Goal: Task Accomplishment & Management: Complete application form

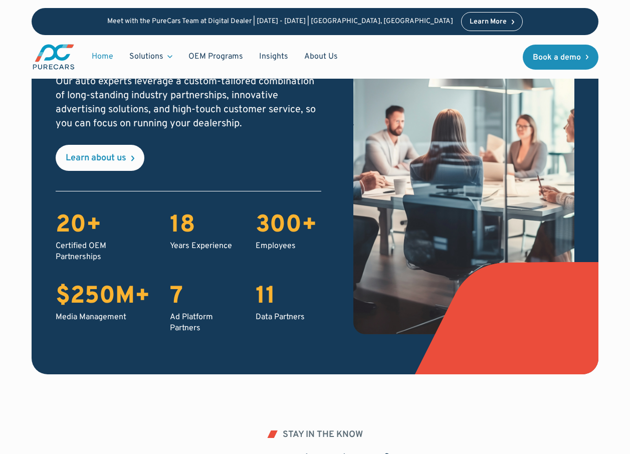
scroll to position [2956, 0]
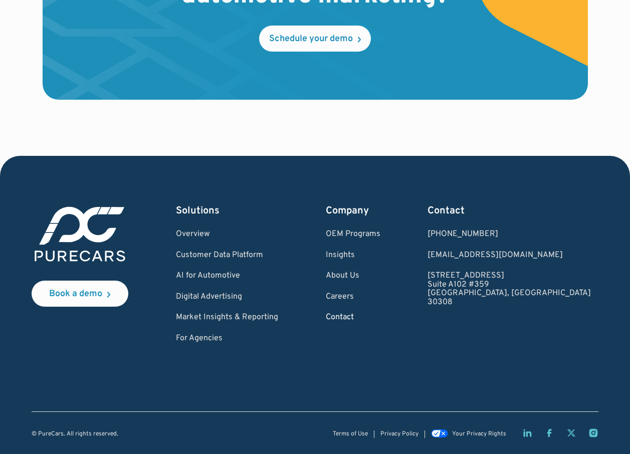
click at [379, 318] on link "Contact" at bounding box center [353, 317] width 55 height 9
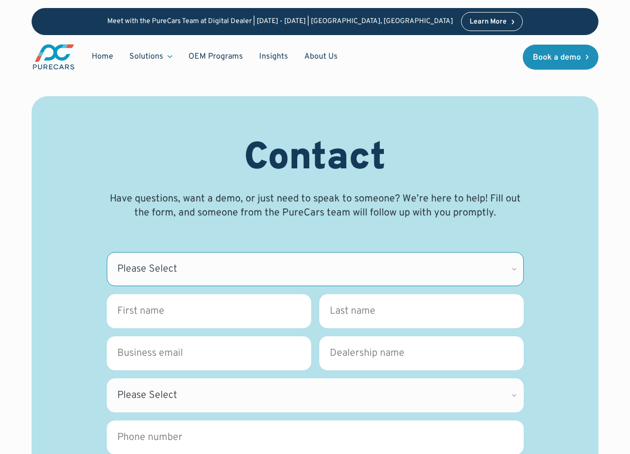
click at [161, 256] on select "Please Select CDK Support Sales Support Billing Press Other" at bounding box center [315, 269] width 417 height 34
click at [180, 272] on select "Please Select CDK Support Sales Support Billing Press Other" at bounding box center [315, 269] width 417 height 34
select select "Sales"
click at [107, 252] on select "Please Select CDK Support Sales Support Billing Press Other" at bounding box center [315, 269] width 417 height 34
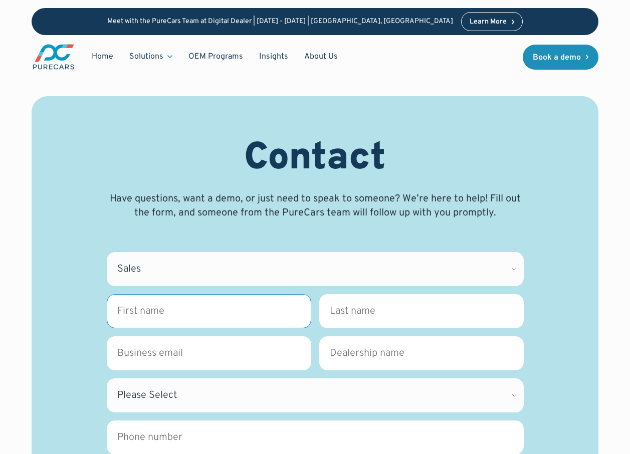
click at [176, 305] on input "First name *" at bounding box center [209, 311] width 205 height 34
type input "Sophie"
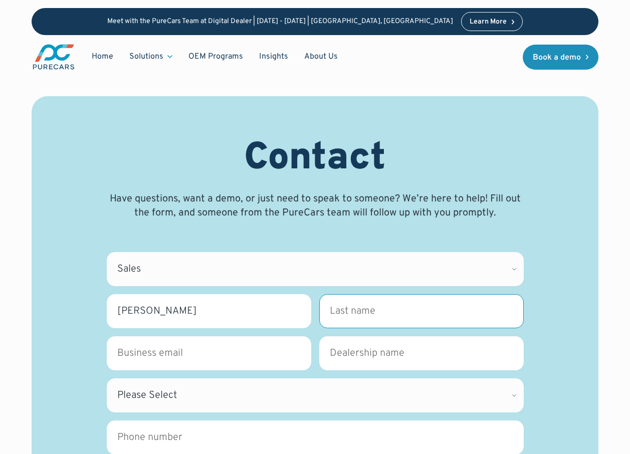
type input "Hanson"
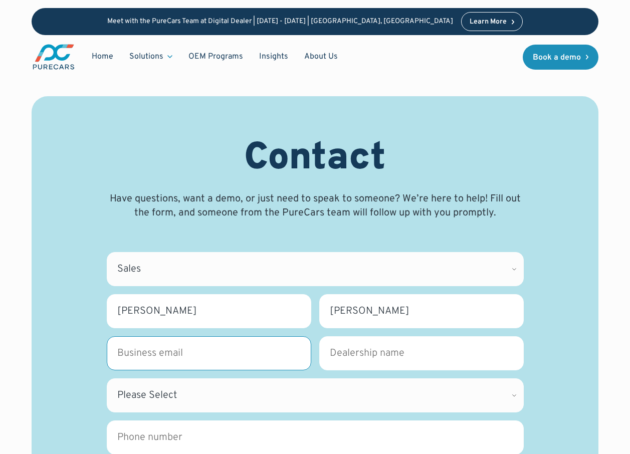
type input "sophie.hanson@listdatabaseinfo.com"
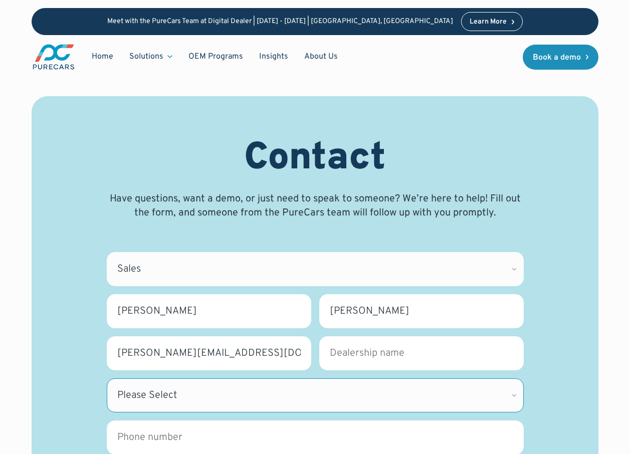
select select "NJ"
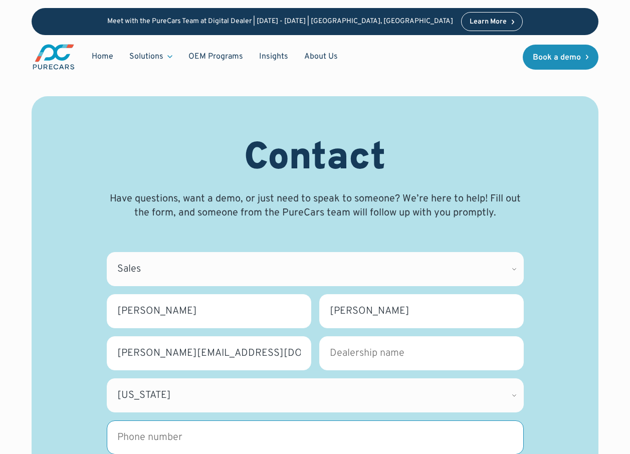
type input "+911914215600"
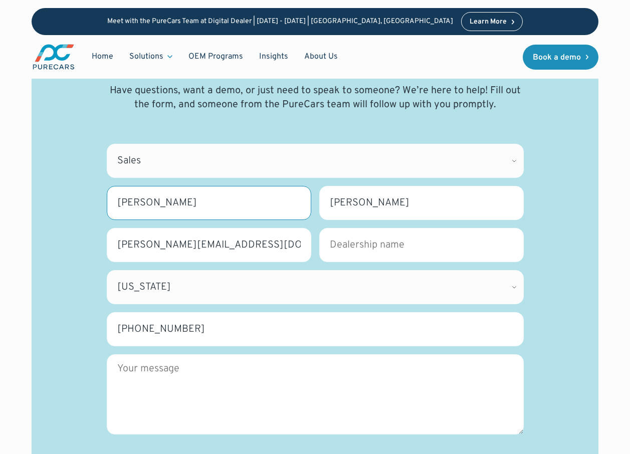
scroll to position [301, 0]
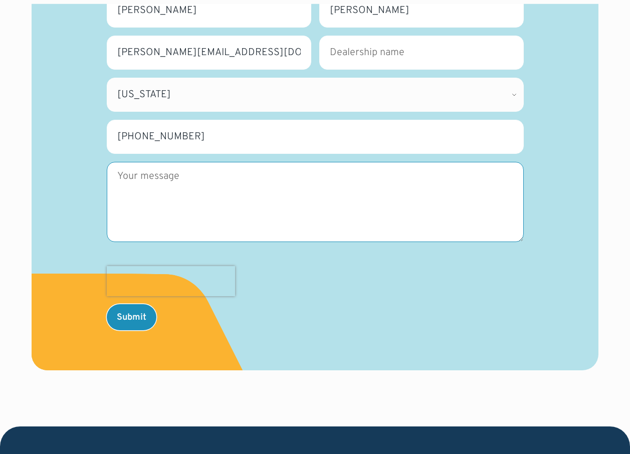
click at [186, 193] on textarea "Message" at bounding box center [315, 202] width 417 height 80
paste textarea "Hi, Are you interested in acquiring a verified contact list of decision-makers …"
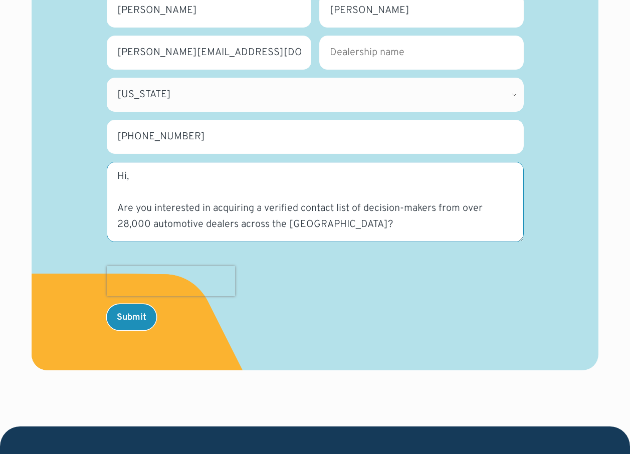
scroll to position [247, 0]
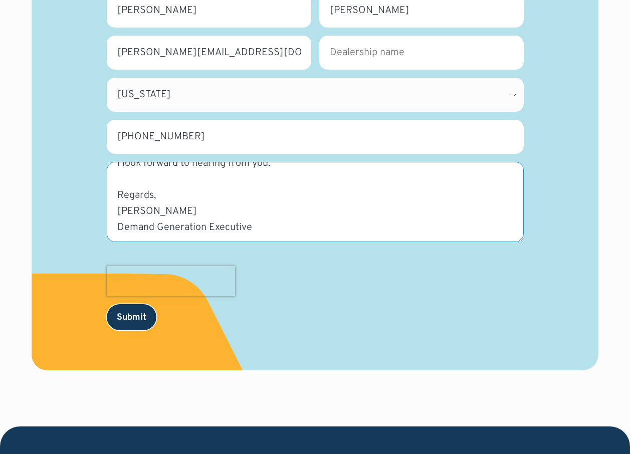
type textarea "Hi, Are you interested in acquiring a verified contact list of decision-makers …"
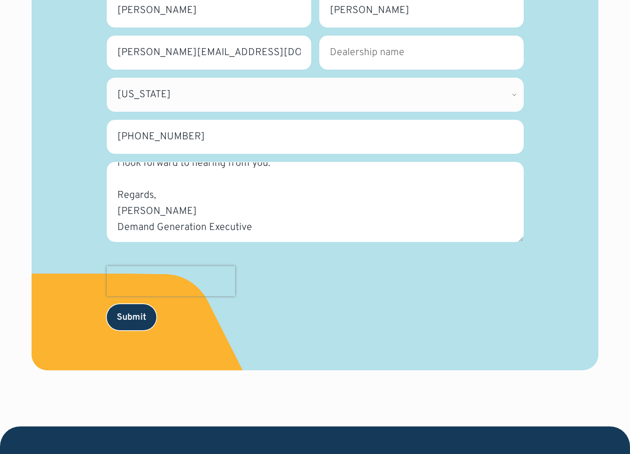
click at [131, 322] on input "Submit" at bounding box center [132, 317] width 50 height 26
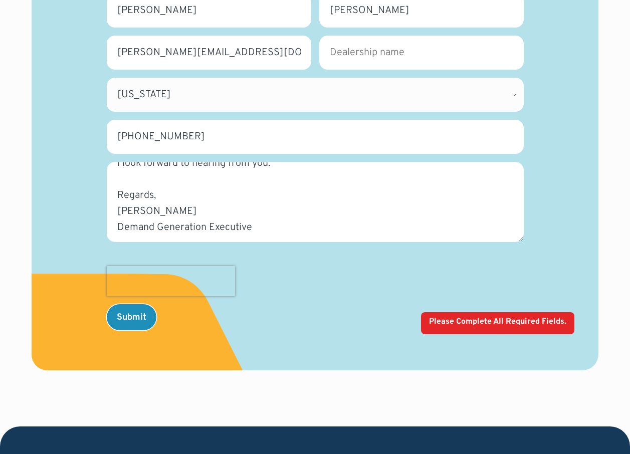
scroll to position [150, 0]
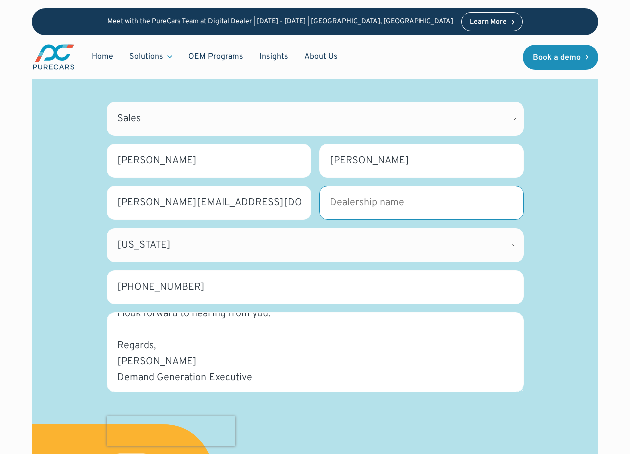
click at [409, 205] on input "Dealership name *" at bounding box center [421, 203] width 205 height 34
type input "List Database Info"
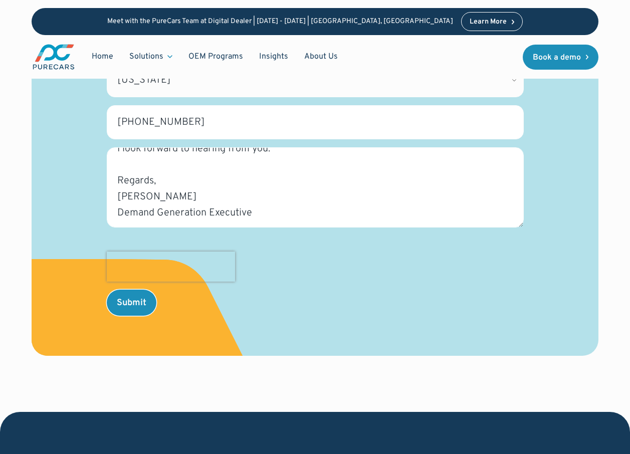
scroll to position [351, 0]
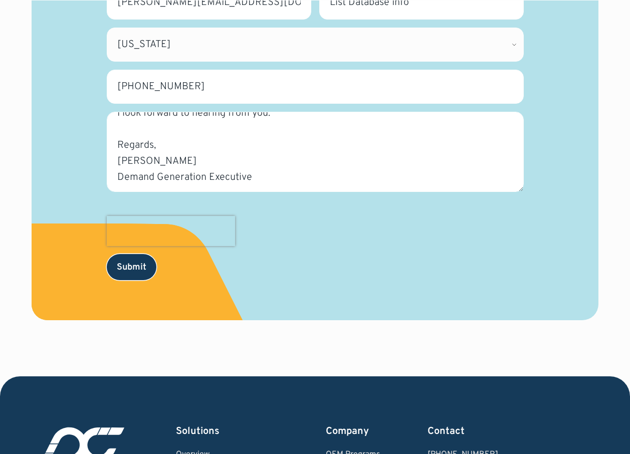
click at [137, 268] on input "Submit" at bounding box center [132, 267] width 50 height 26
